Goal: Task Accomplishment & Management: Manage account settings

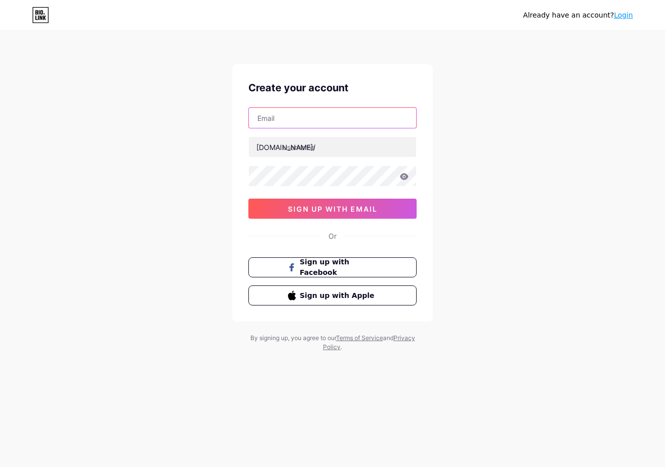
click at [324, 118] on input "text" at bounding box center [332, 118] width 167 height 20
type input "[EMAIL_ADDRESS][DOMAIN_NAME]"
click at [325, 152] on input "text" at bounding box center [332, 147] width 167 height 20
type input "amirkouhi"
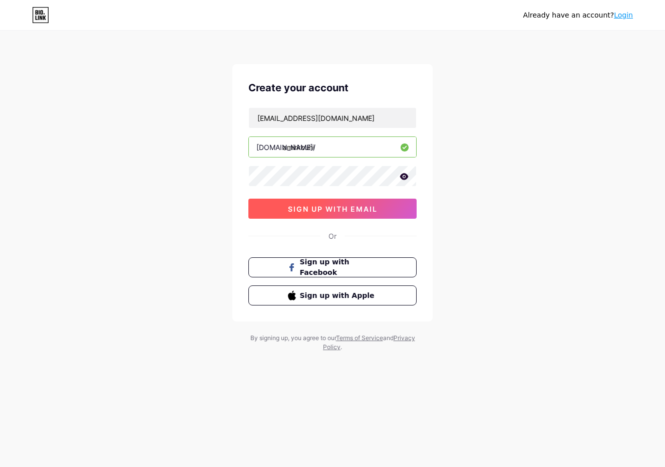
click at [327, 204] on span "sign up with email" at bounding box center [333, 208] width 90 height 9
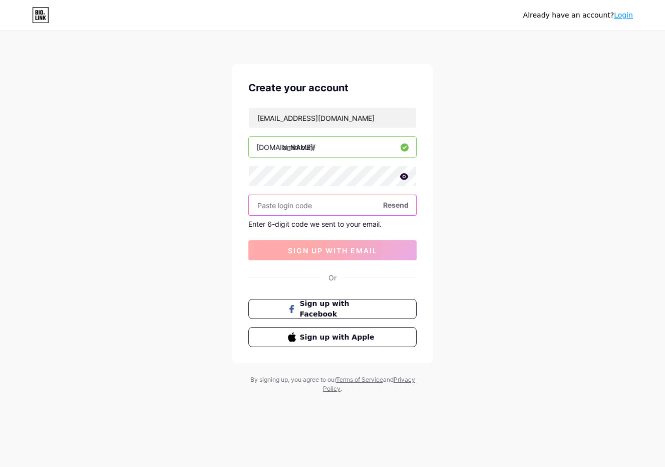
type input "4"
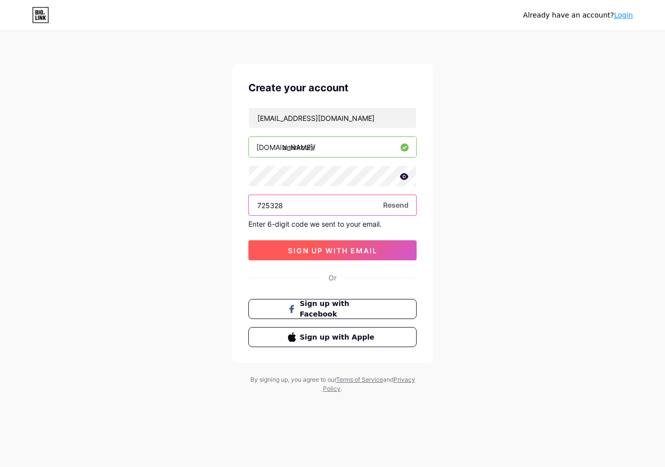
type input "725328"
click at [337, 251] on span "sign up with email" at bounding box center [333, 250] width 90 height 9
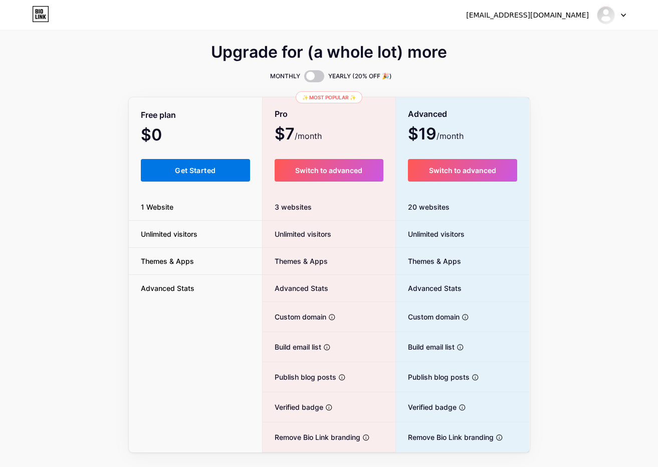
click at [188, 168] on span "Get Started" at bounding box center [195, 170] width 41 height 9
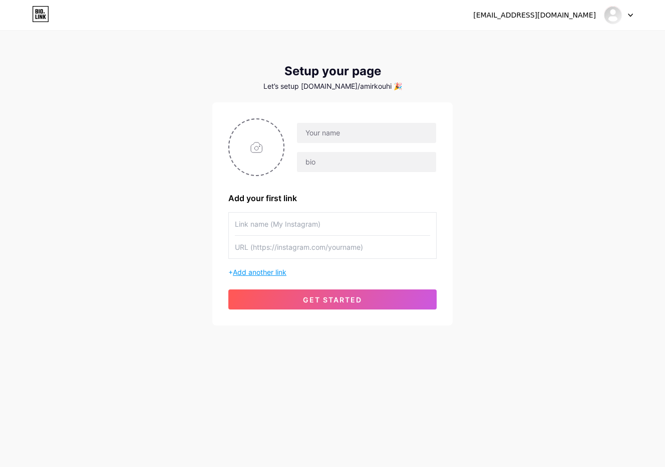
click at [269, 274] on span "Add another link" at bounding box center [260, 272] width 54 height 9
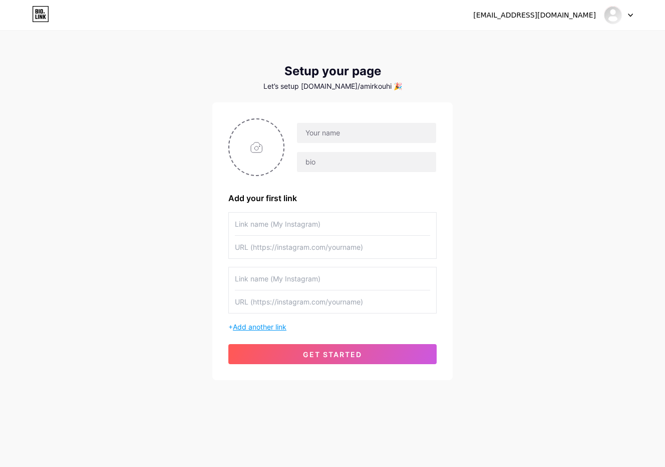
click at [257, 325] on span "Add another link" at bounding box center [260, 326] width 54 height 9
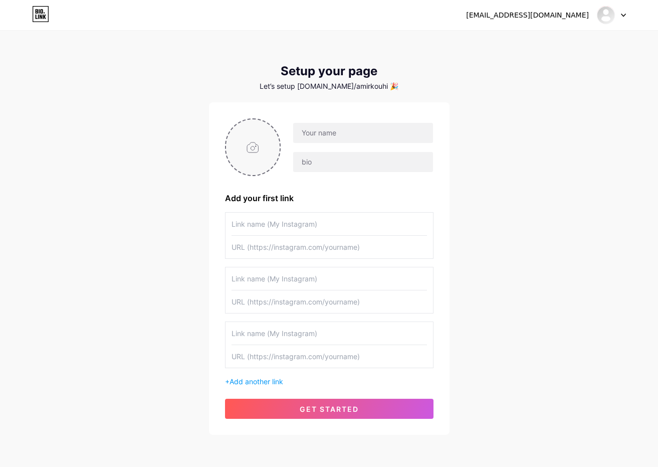
click at [255, 149] on input "file" at bounding box center [253, 147] width 54 height 56
type input "C:\fakepath\logooo.jpg"
click at [360, 134] on input "text" at bounding box center [362, 133] width 139 height 20
click at [543, 117] on div "amirkouhi2020@gmail.com Dashboard Logout Setup your page Let’s setup bio.link/a…" at bounding box center [329, 233] width 658 height 467
click at [359, 133] on input "text" at bounding box center [362, 133] width 139 height 20
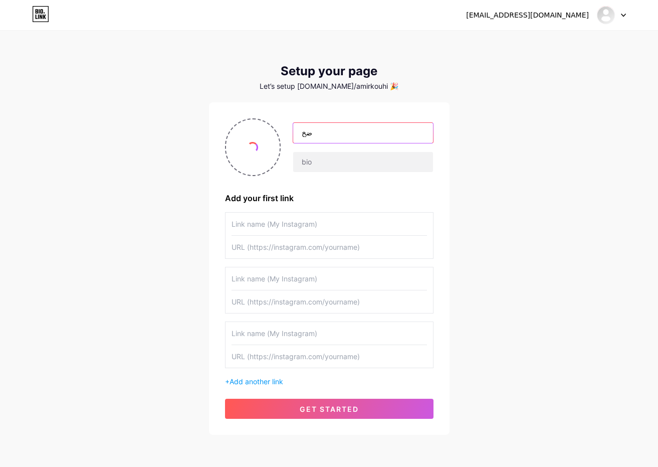
type input "ض"
type input "ghodsico"
click at [344, 218] on input "text" at bounding box center [329, 223] width 195 height 23
click at [342, 243] on input "text" at bounding box center [329, 247] width 195 height 23
click at [343, 231] on input "text" at bounding box center [329, 223] width 195 height 23
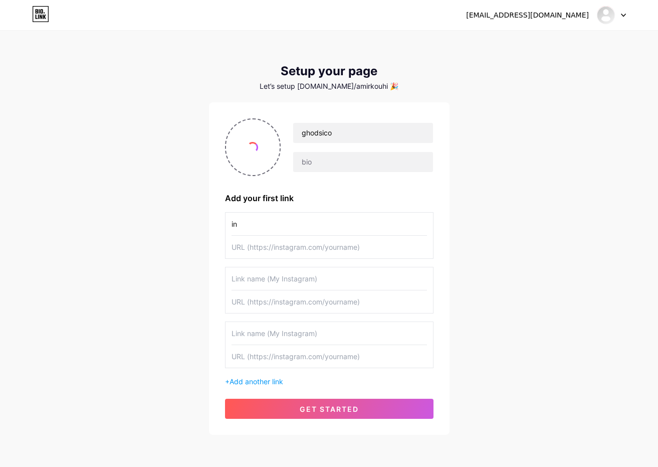
type input "i"
type input "instagram"
click at [345, 280] on input "text" at bounding box center [329, 278] width 195 height 23
type input "telegram"
type input "whatsapp"
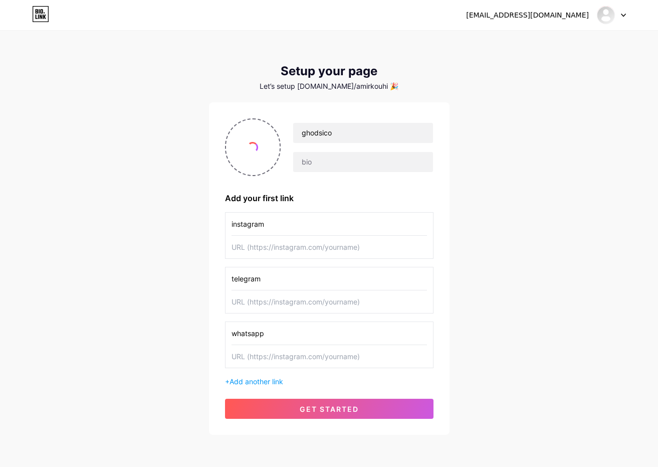
click at [284, 250] on input "text" at bounding box center [329, 247] width 195 height 23
click at [268, 358] on input "text" at bounding box center [329, 356] width 195 height 23
paste input "[URL][DOMAIN_NAME]"
type input "[URL][DOMAIN_NAME]"
click at [304, 240] on input "text" at bounding box center [329, 247] width 195 height 23
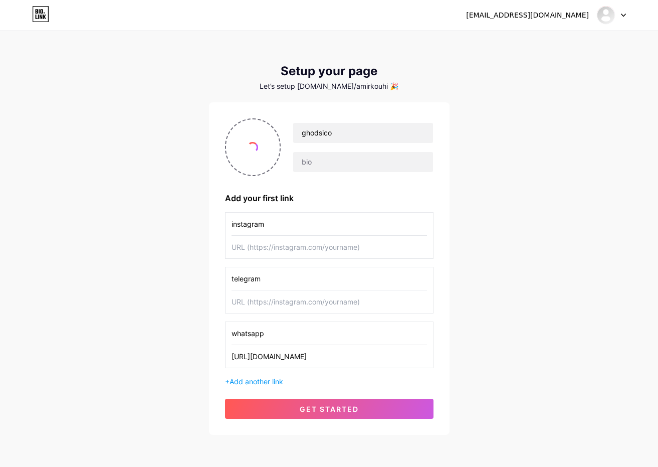
paste input "[URL][DOMAIN_NAME]"
type input "[URL][DOMAIN_NAME]"
click at [296, 306] on input "text" at bounding box center [329, 301] width 195 height 23
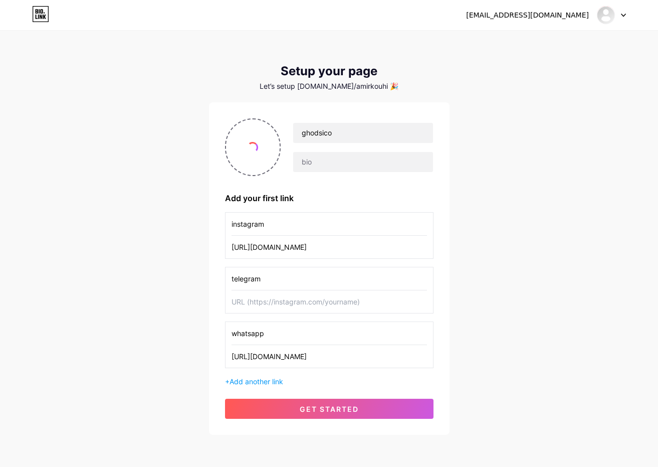
paste input "[URL][DOMAIN_NAME]"
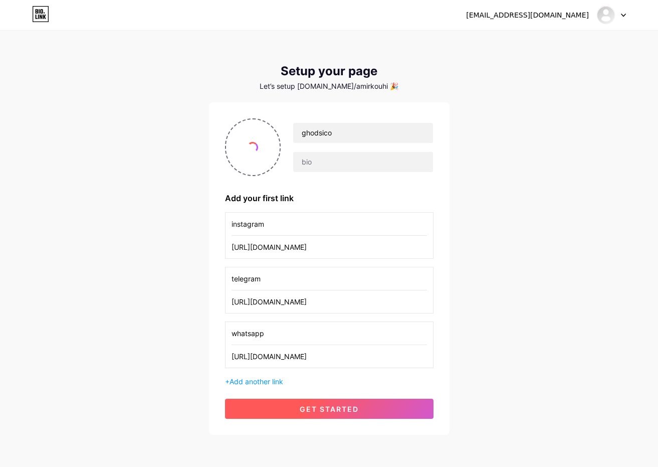
type input "[URL][DOMAIN_NAME]"
click at [335, 404] on span "get started" at bounding box center [329, 408] width 59 height 9
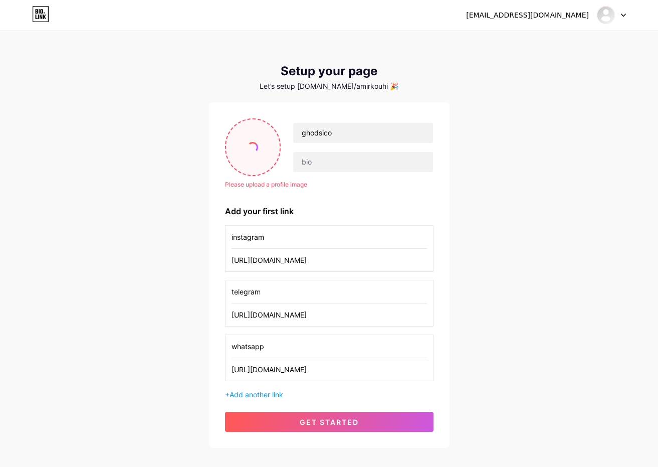
click at [256, 153] on input "file" at bounding box center [253, 147] width 54 height 56
click at [249, 159] on input "file" at bounding box center [253, 147] width 54 height 56
click at [256, 159] on input "file" at bounding box center [253, 147] width 54 height 56
type input "C:\fakepath\visit.jpg"
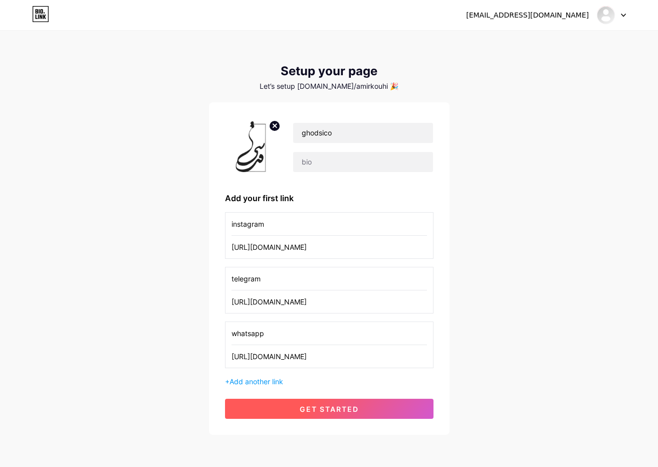
click at [315, 405] on span "get started" at bounding box center [329, 408] width 59 height 9
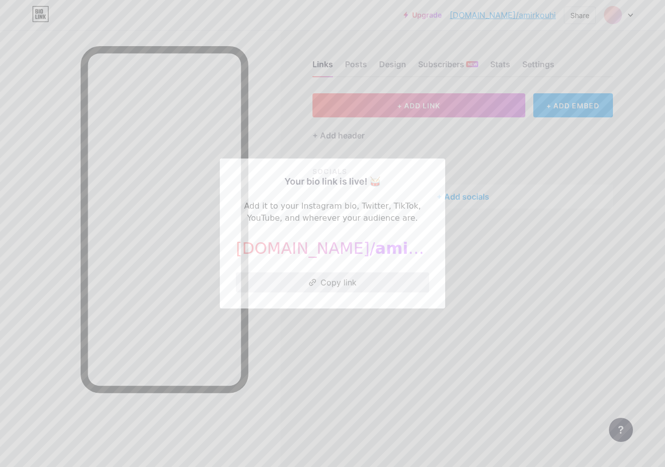
click at [334, 285] on button "Copy link" at bounding box center [332, 282] width 193 height 20
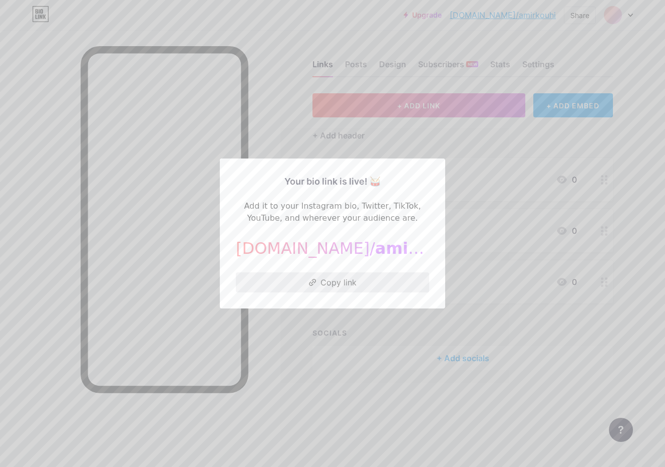
click at [327, 279] on button "Copy link" at bounding box center [332, 282] width 193 height 20
click at [342, 371] on div at bounding box center [332, 233] width 665 height 467
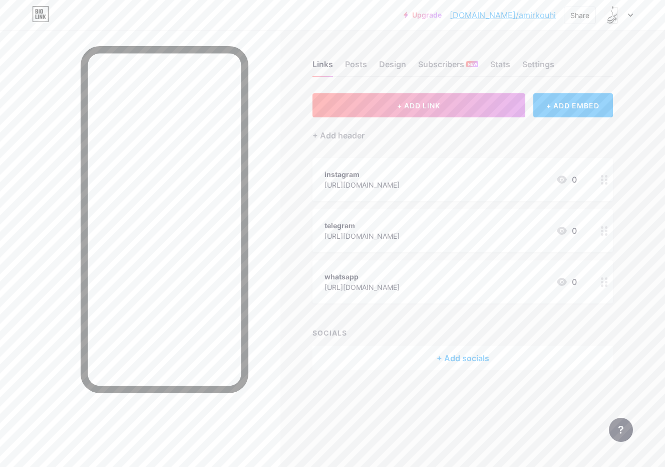
click at [632, 15] on icon at bounding box center [630, 16] width 5 height 4
click at [545, 115] on link "Account settings" at bounding box center [571, 113] width 124 height 27
click at [40, 13] on icon at bounding box center [39, 11] width 1 height 5
click at [585, 20] on div "Share" at bounding box center [580, 15] width 19 height 11
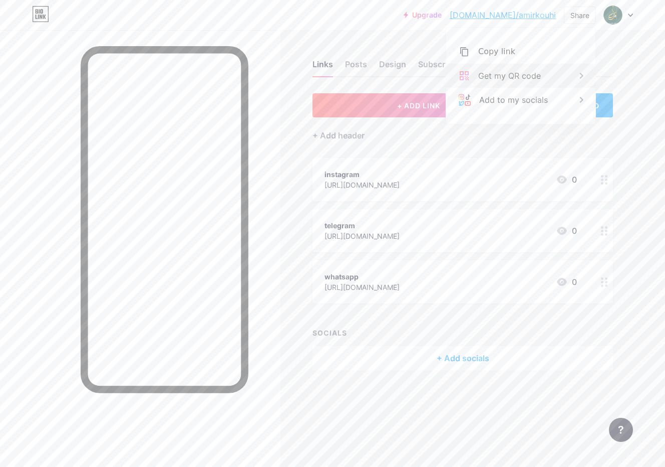
click at [506, 80] on div "Get my QR code" at bounding box center [510, 76] width 63 height 12
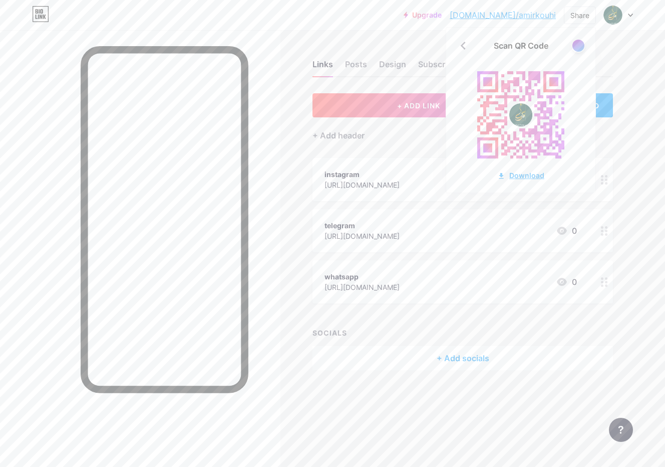
click at [521, 174] on div "Download" at bounding box center [521, 175] width 47 height 11
click at [452, 440] on div "Links Posts Design Subscribers NEW Stats Settings + ADD LINK + ADD EMBED + Add …" at bounding box center [327, 233] width 655 height 467
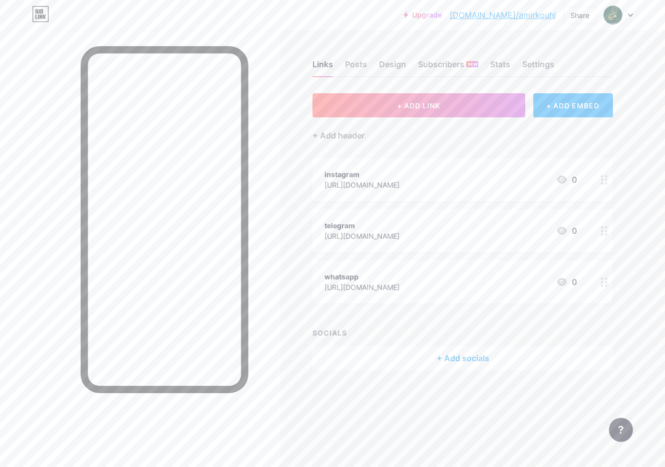
click at [629, 17] on div at bounding box center [618, 15] width 29 height 18
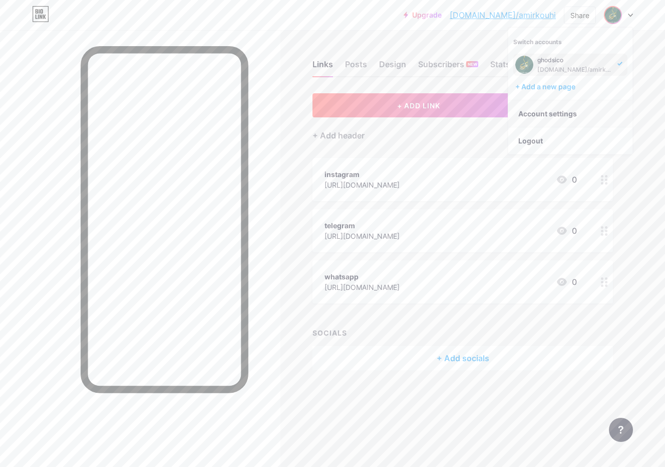
click at [559, 116] on link "Account settings" at bounding box center [571, 113] width 124 height 27
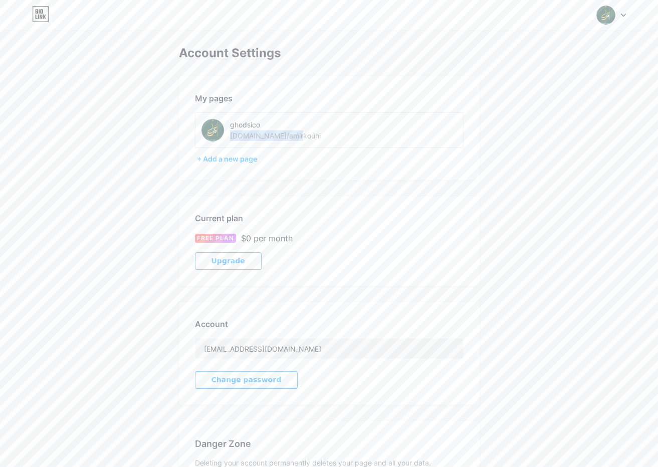
click at [298, 140] on div "ghodsico bio.link/amirkouhi" at bounding box center [290, 130] width 121 height 23
click at [625, 16] on icon at bounding box center [623, 16] width 5 height 4
click at [543, 58] on div "ghodsico" at bounding box center [568, 60] width 77 height 8
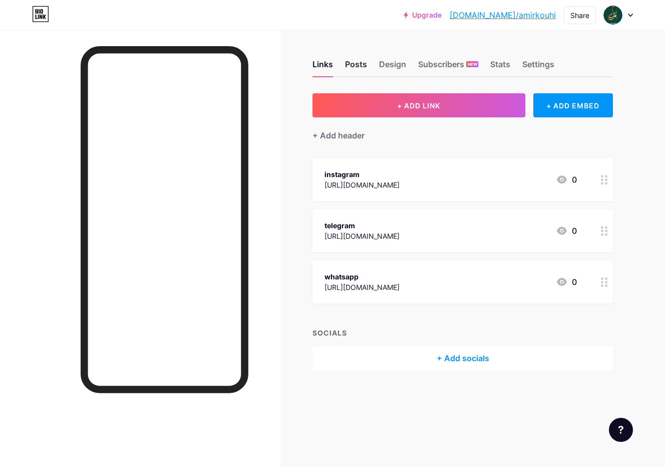
click at [357, 61] on div "Posts" at bounding box center [356, 67] width 22 height 18
click at [386, 63] on div "Design" at bounding box center [392, 67] width 27 height 18
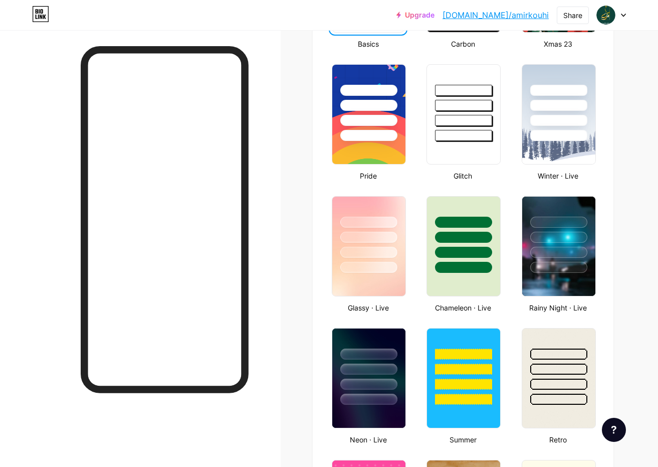
scroll to position [351, 0]
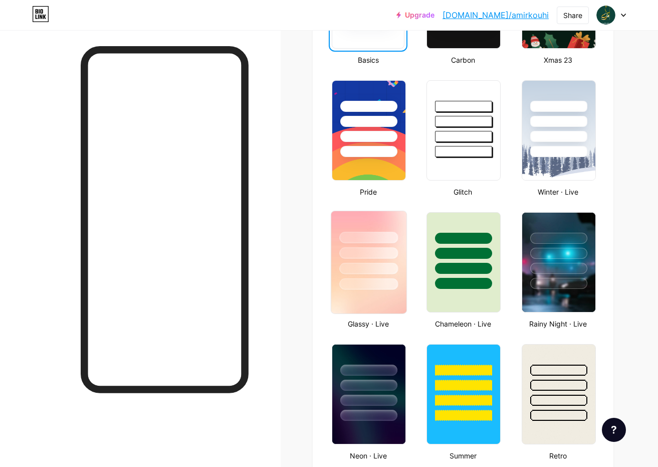
click at [351, 263] on div at bounding box center [368, 269] width 59 height 12
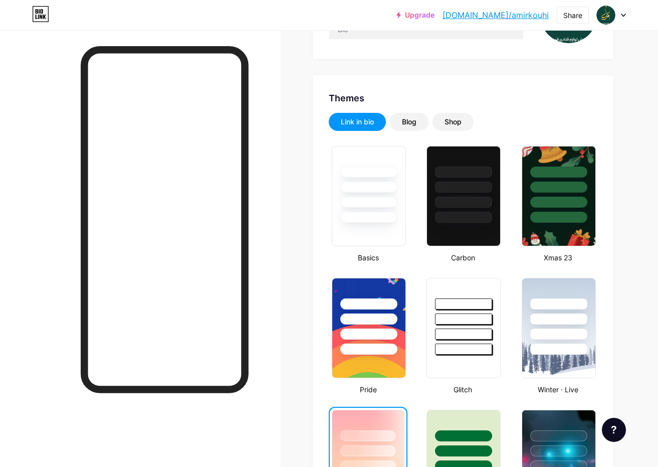
scroll to position [150, 0]
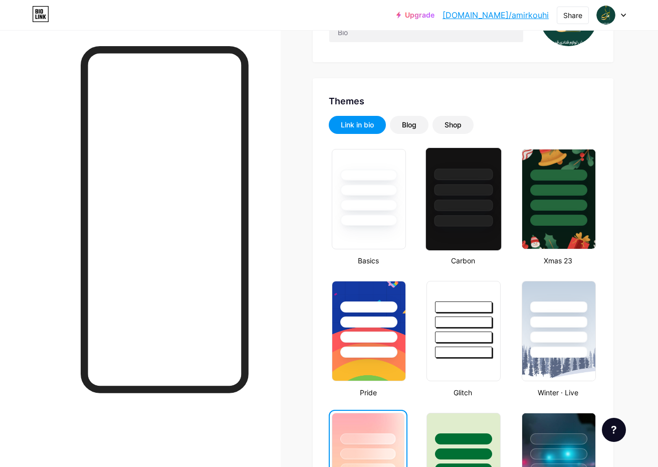
click at [463, 194] on div at bounding box center [463, 190] width 59 height 12
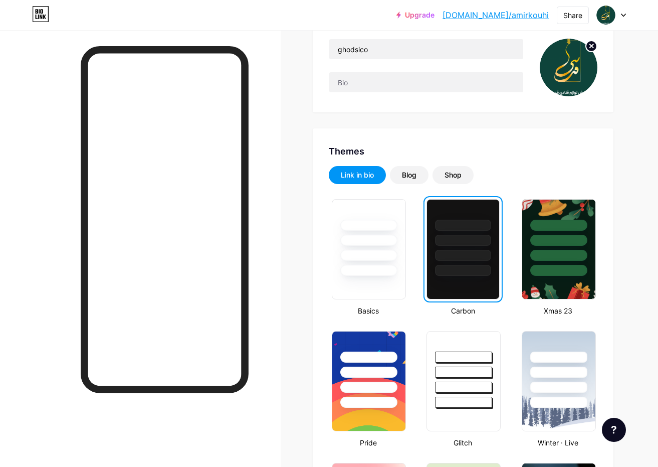
scroll to position [50, 0]
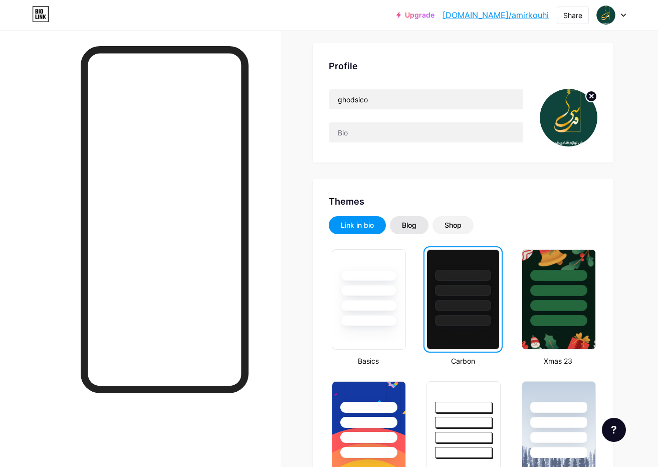
click at [412, 226] on div "Blog" at bounding box center [409, 225] width 15 height 10
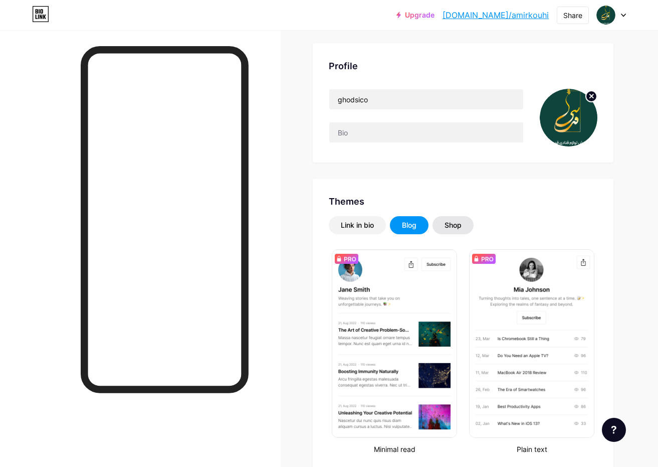
click at [453, 223] on div "Shop" at bounding box center [452, 225] width 17 height 10
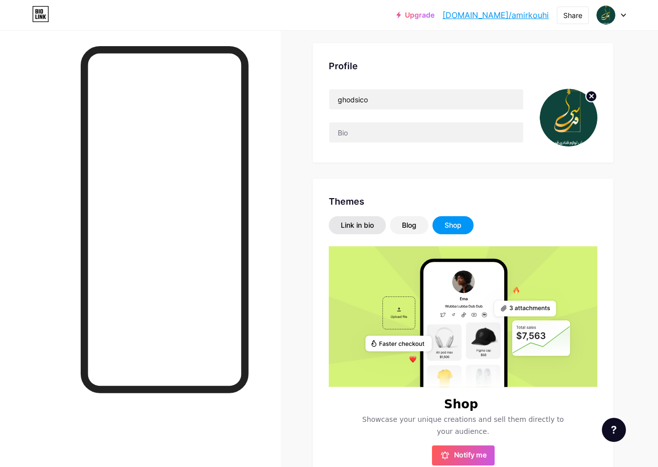
click at [353, 222] on div "Link in bio" at bounding box center [357, 225] width 33 height 10
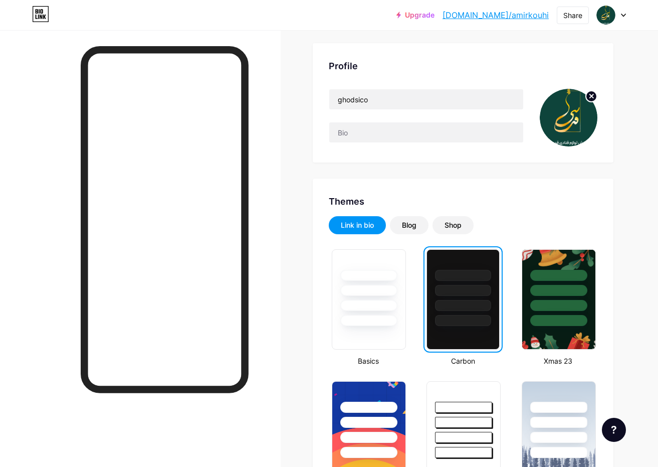
scroll to position [0, 0]
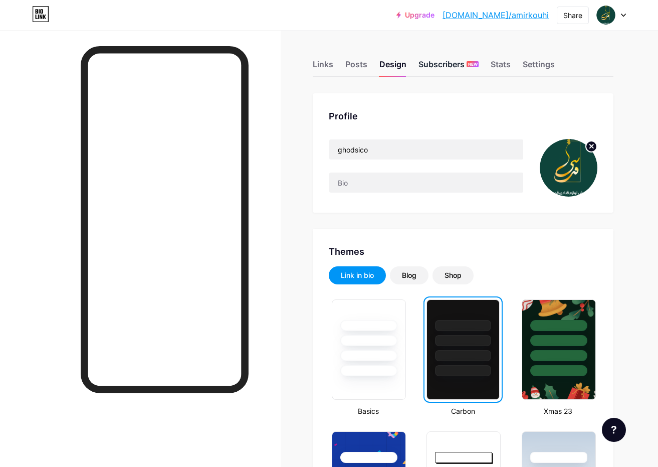
click at [446, 64] on div "Subscribers NEW" at bounding box center [448, 67] width 60 height 18
click at [540, 64] on div "Settings" at bounding box center [539, 67] width 32 height 18
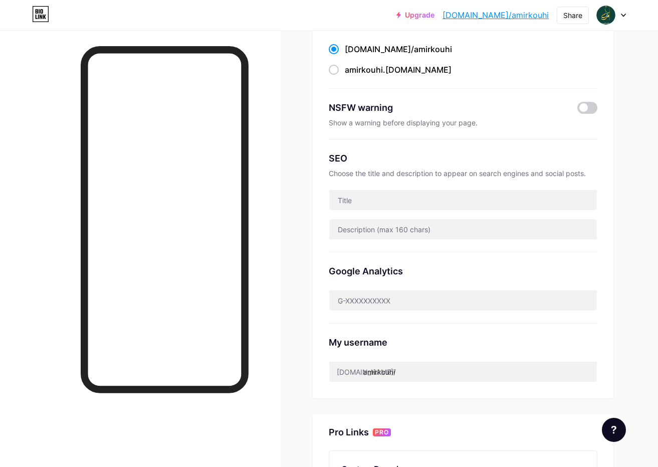
scroll to position [150, 0]
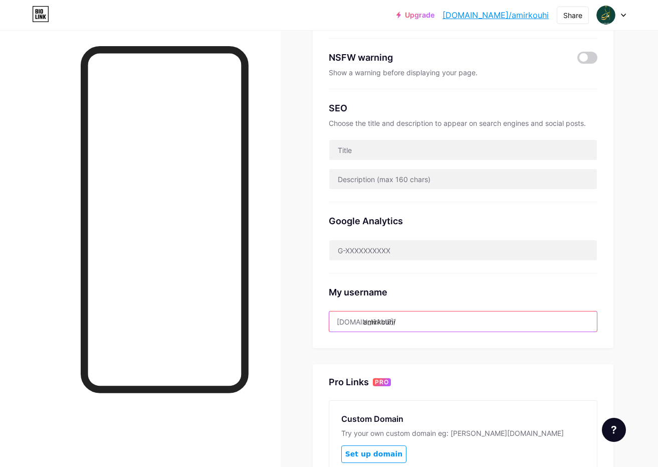
click at [401, 322] on input "amirkouhi" at bounding box center [463, 321] width 268 height 20
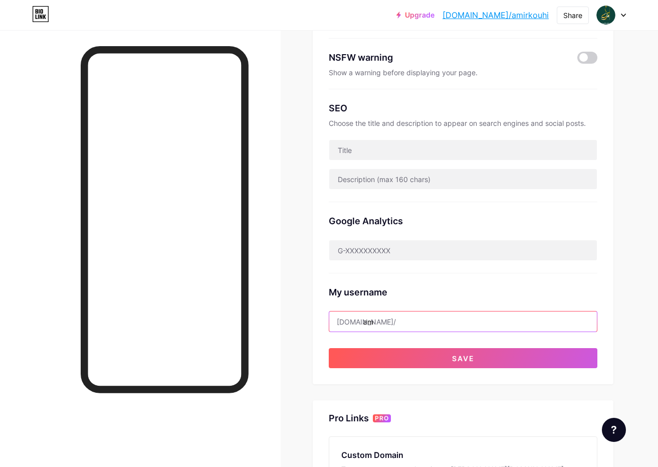
type input "a"
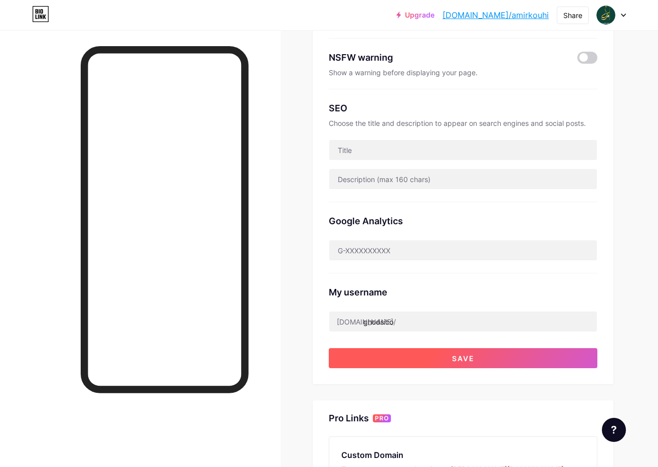
click at [465, 360] on span "Save" at bounding box center [463, 358] width 23 height 9
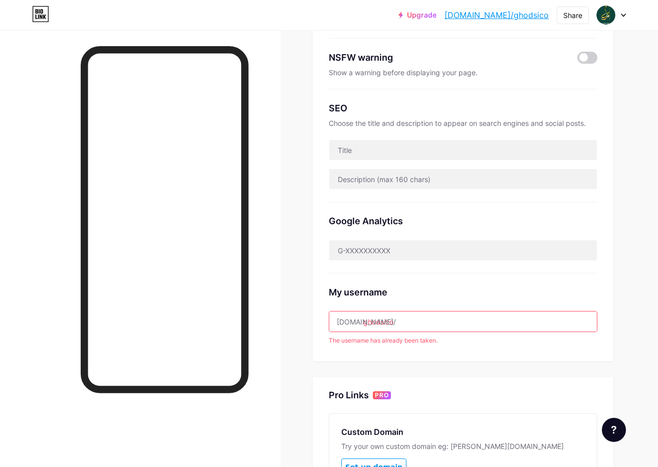
click at [383, 318] on input "ghodsico" at bounding box center [463, 321] width 268 height 20
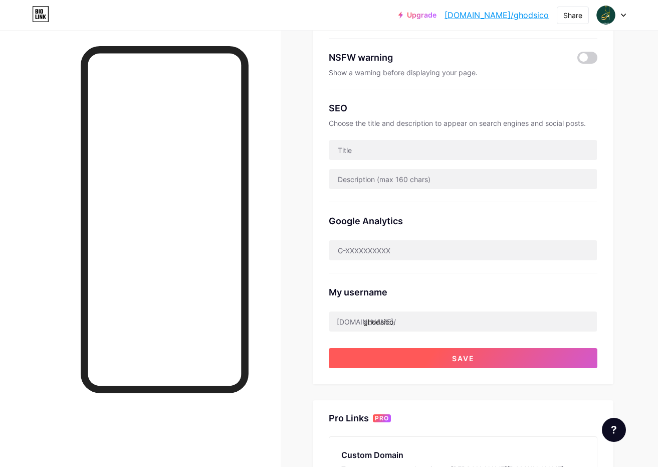
click at [441, 348] on button "Save" at bounding box center [463, 358] width 269 height 20
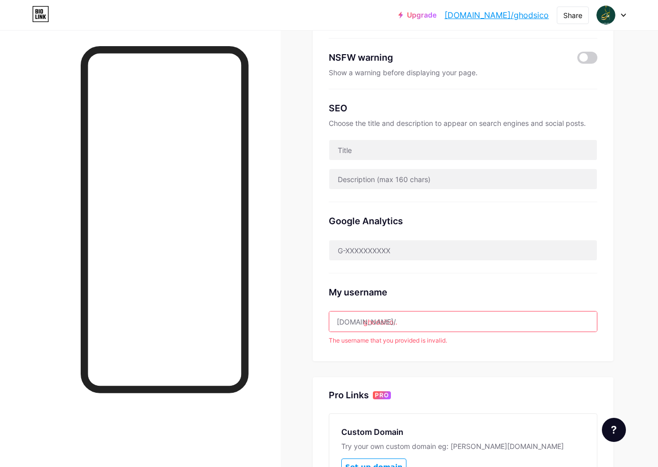
click at [399, 322] on input "ghodsico.." at bounding box center [463, 321] width 268 height 20
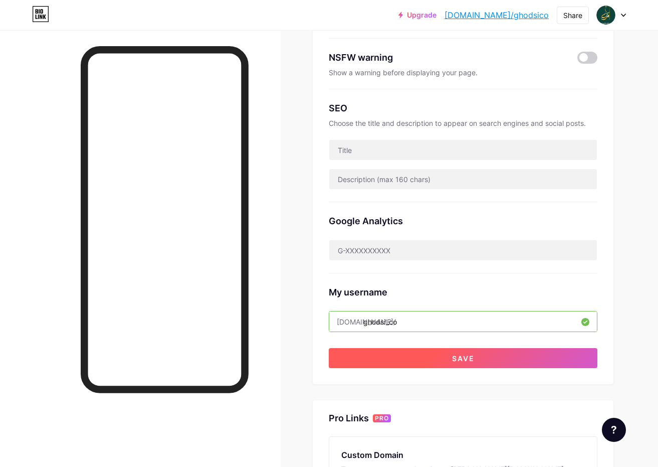
type input "ghodsi_co"
click at [478, 352] on button "Save" at bounding box center [463, 358] width 269 height 20
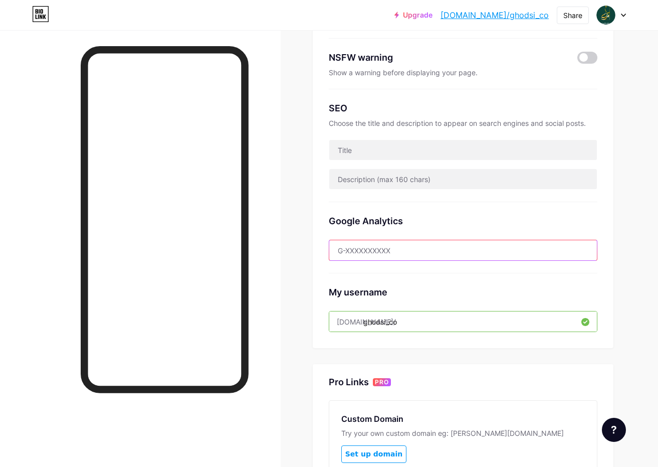
click at [401, 247] on input "text" at bounding box center [463, 250] width 268 height 20
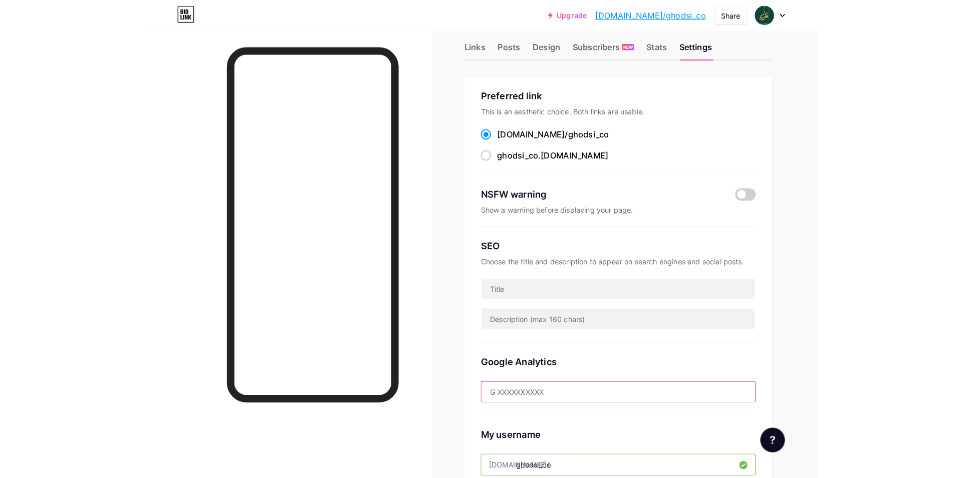
scroll to position [0, 0]
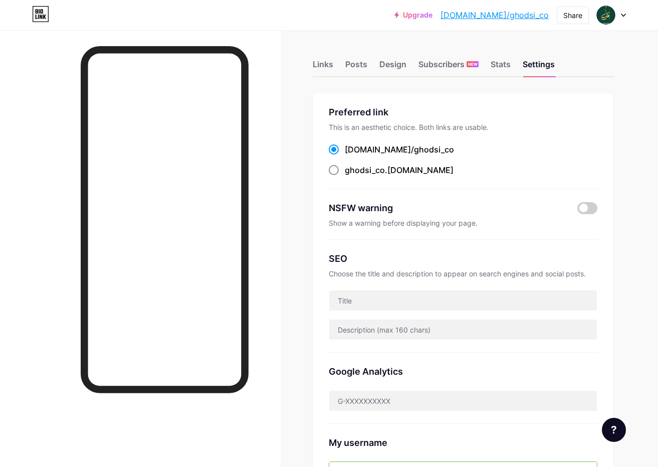
click at [361, 172] on span "ghodsi_co" at bounding box center [365, 170] width 40 height 10
click at [351, 176] on input "ghodsi_co .[DOMAIN_NAME]" at bounding box center [348, 179] width 7 height 7
radio input "true"
click at [320, 62] on div "Links" at bounding box center [323, 67] width 21 height 18
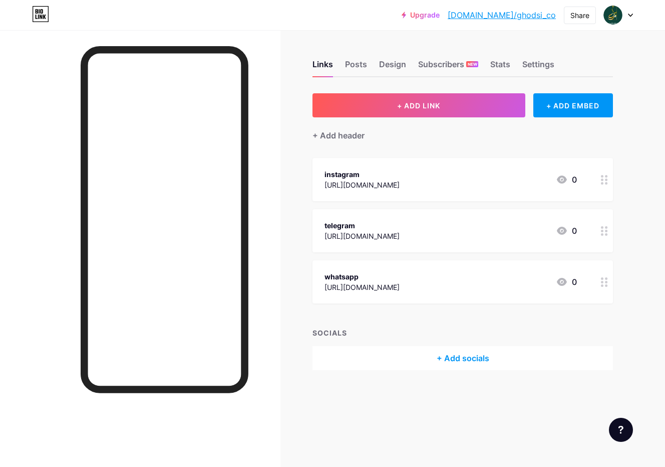
click at [632, 19] on div at bounding box center [618, 15] width 29 height 18
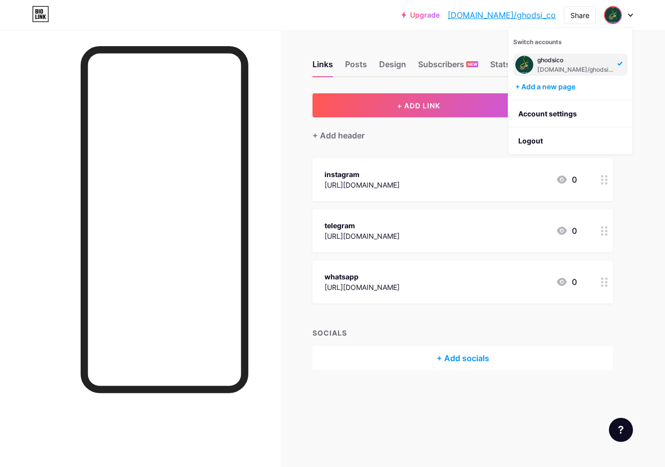
click at [536, 14] on link "[DOMAIN_NAME]/ghodsi_co" at bounding box center [502, 15] width 108 height 12
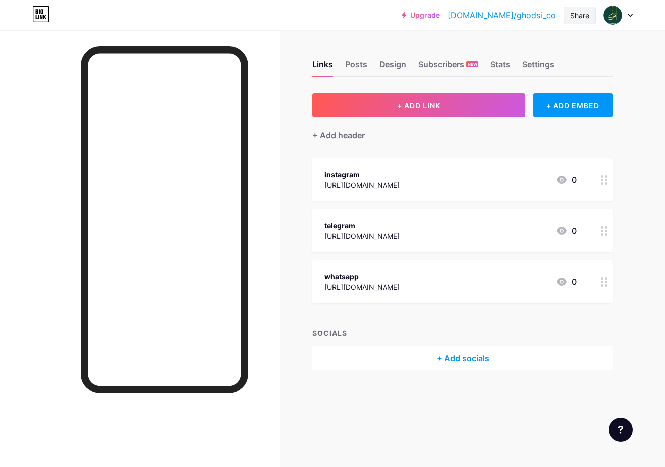
click at [586, 17] on div "Share" at bounding box center [580, 15] width 19 height 11
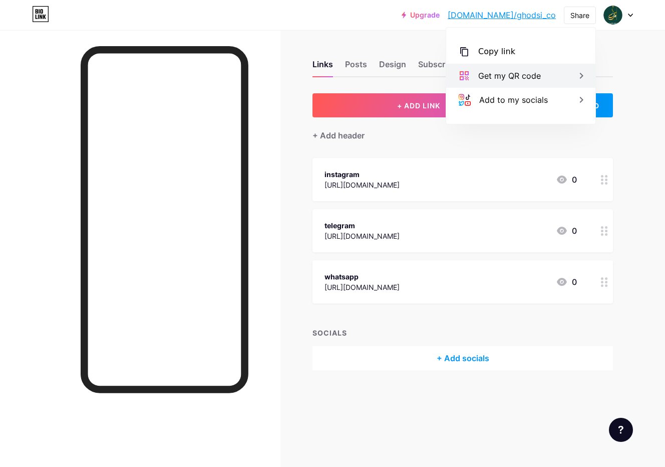
click at [504, 72] on div "Get my QR code" at bounding box center [510, 76] width 63 height 12
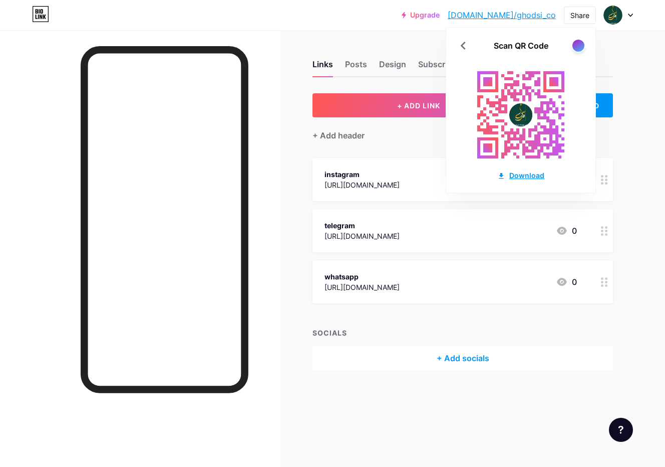
click at [526, 174] on div "Download" at bounding box center [521, 175] width 47 height 11
click at [385, 39] on div "Links Posts Design Subscribers NEW Stats Settings + ADD LINK + ADD EMBED + Add …" at bounding box center [327, 225] width 655 height 390
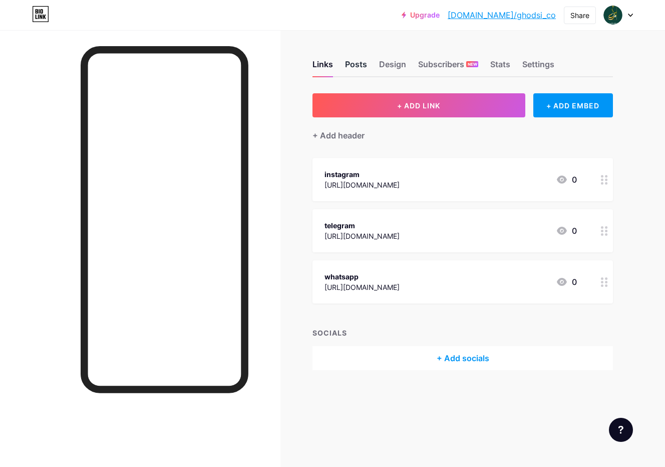
click at [361, 67] on div "Posts" at bounding box center [356, 67] width 22 height 18
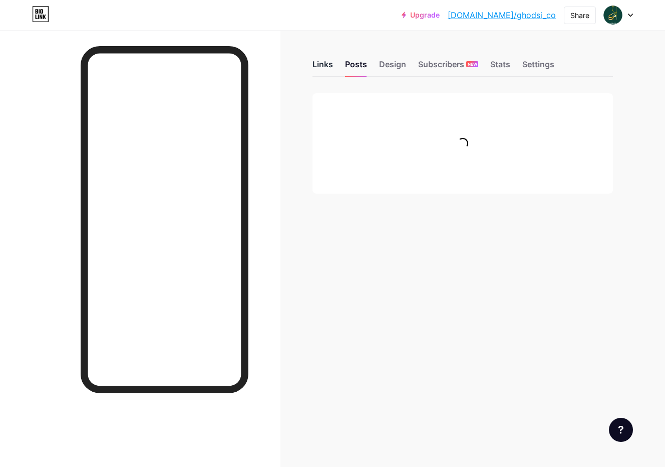
click at [321, 62] on div "Links" at bounding box center [323, 67] width 21 height 18
